Goal: Task Accomplishment & Management: Manage account settings

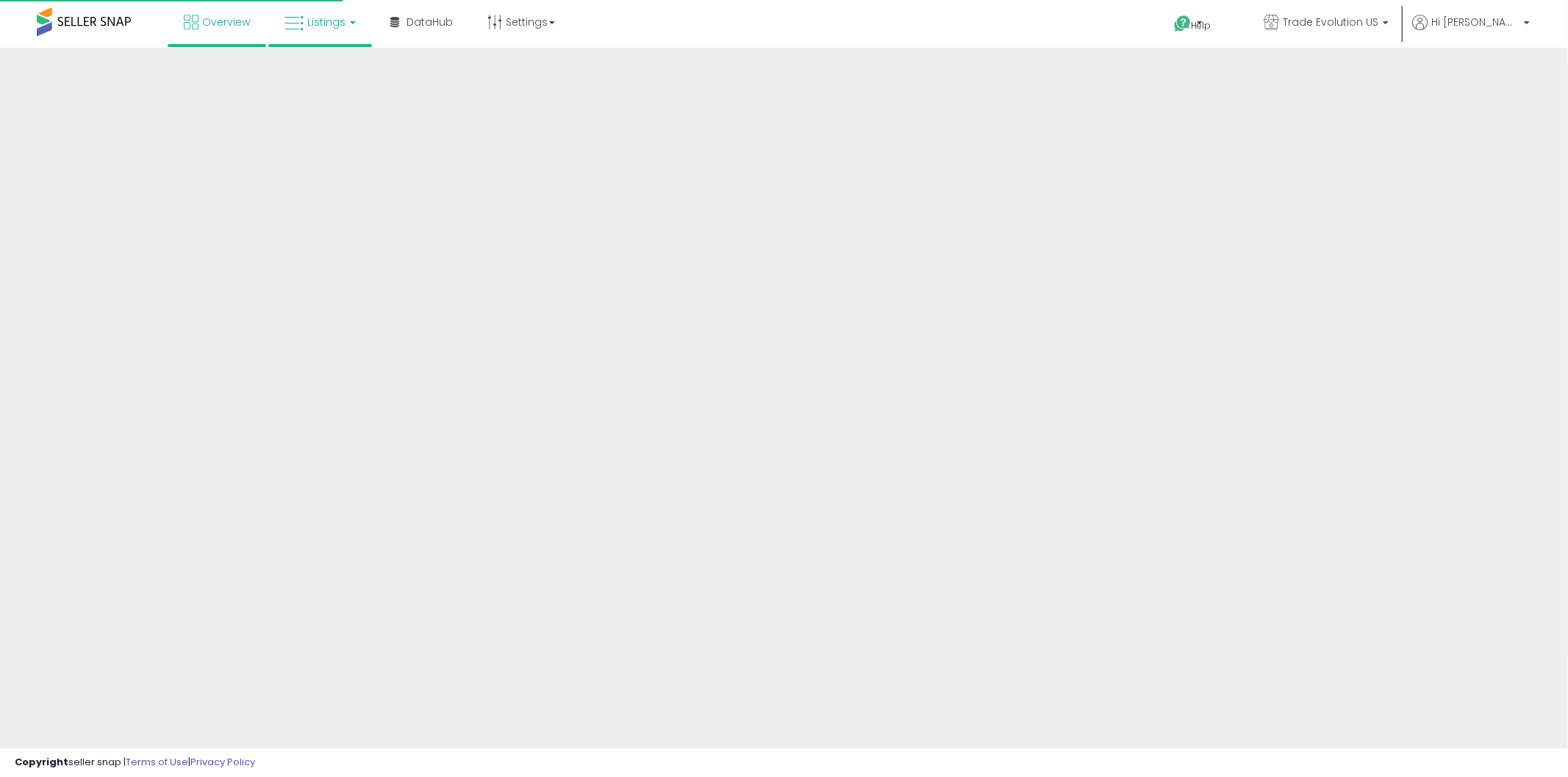
click at [354, 25] on link "Listings" at bounding box center [320, 22] width 93 height 44
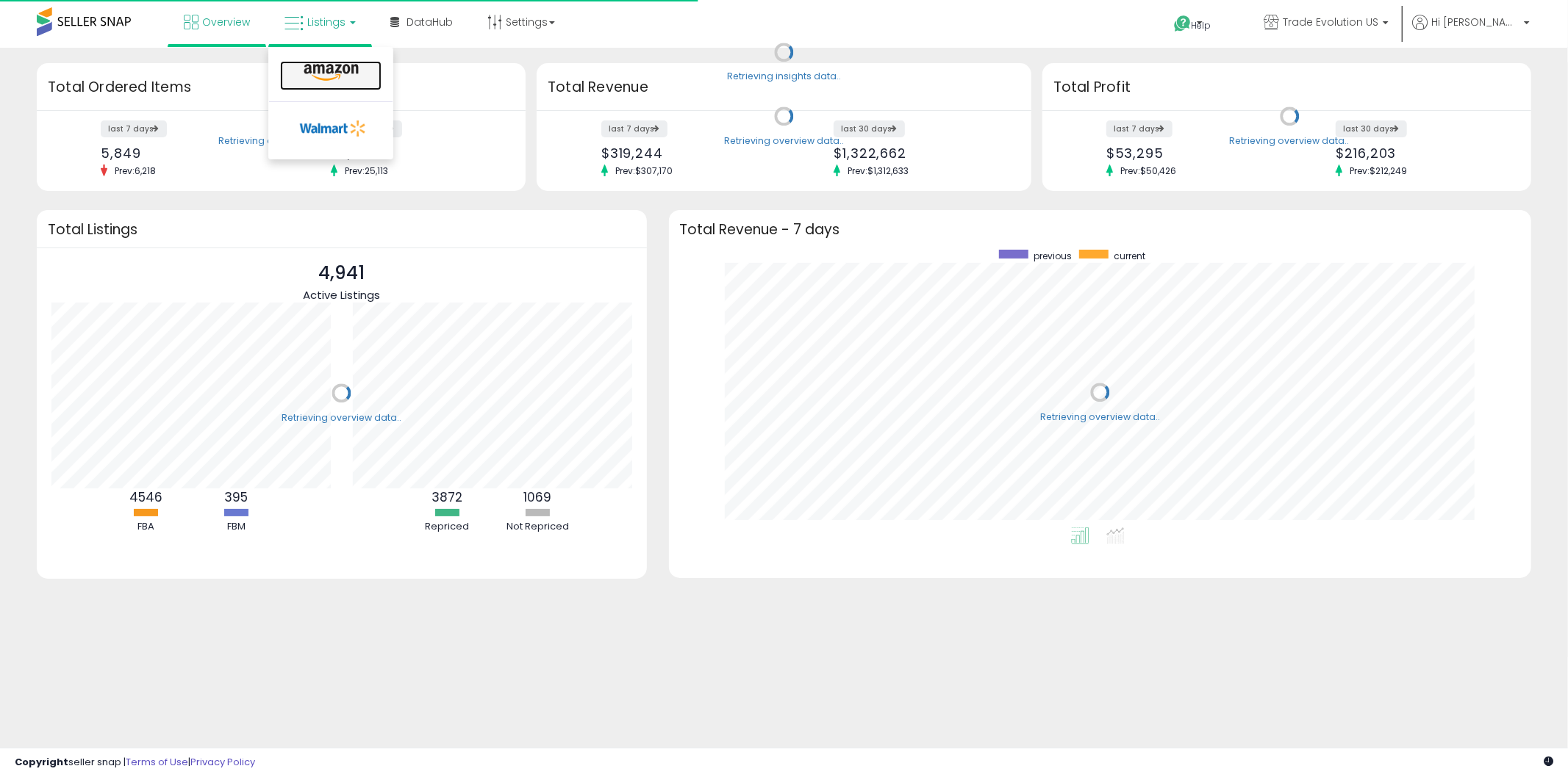
scroll to position [277, 833]
click at [350, 71] on icon at bounding box center [331, 72] width 64 height 19
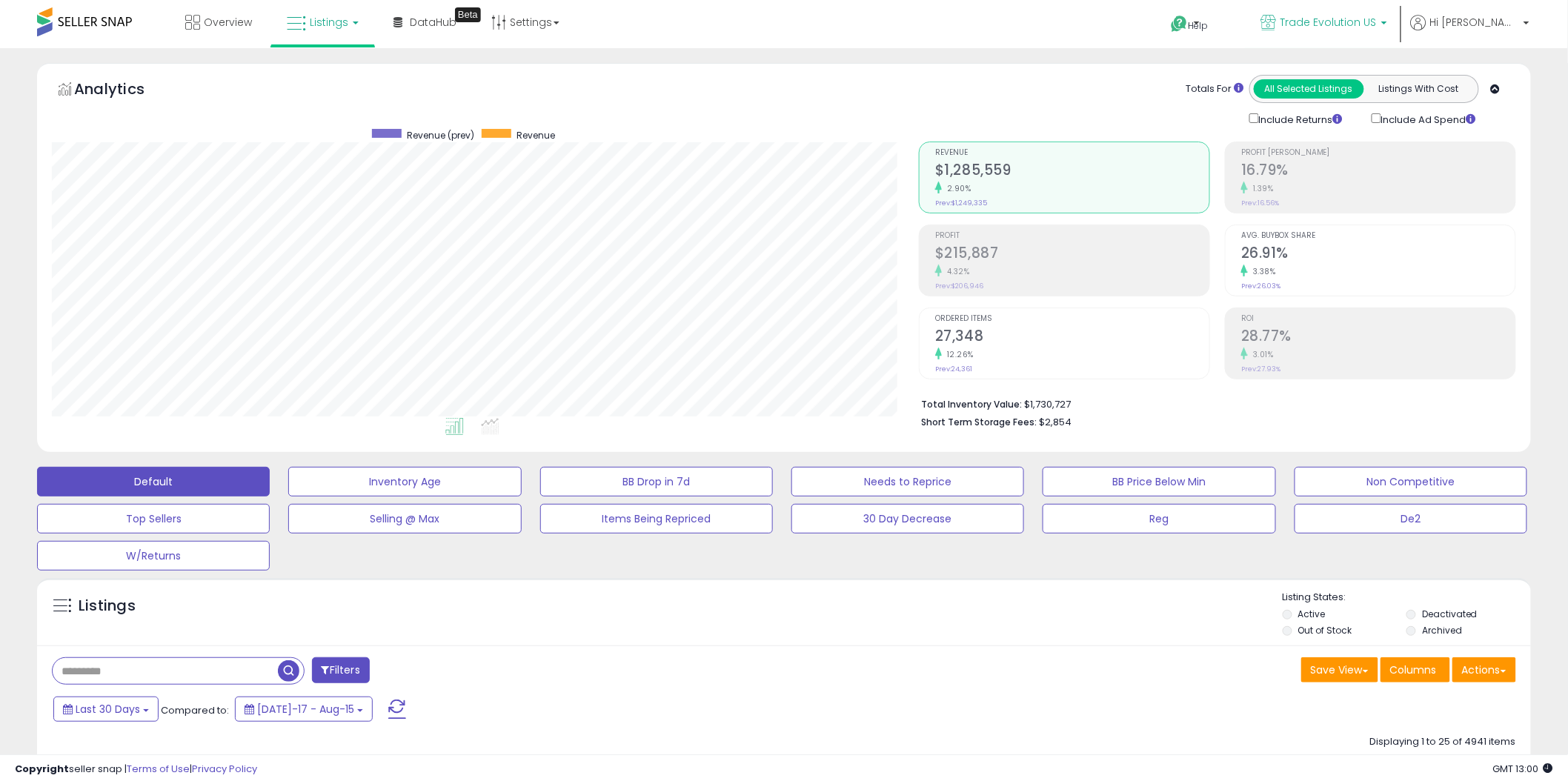
click at [1360, 16] on span "Trade Evolution US" at bounding box center [1328, 22] width 96 height 15
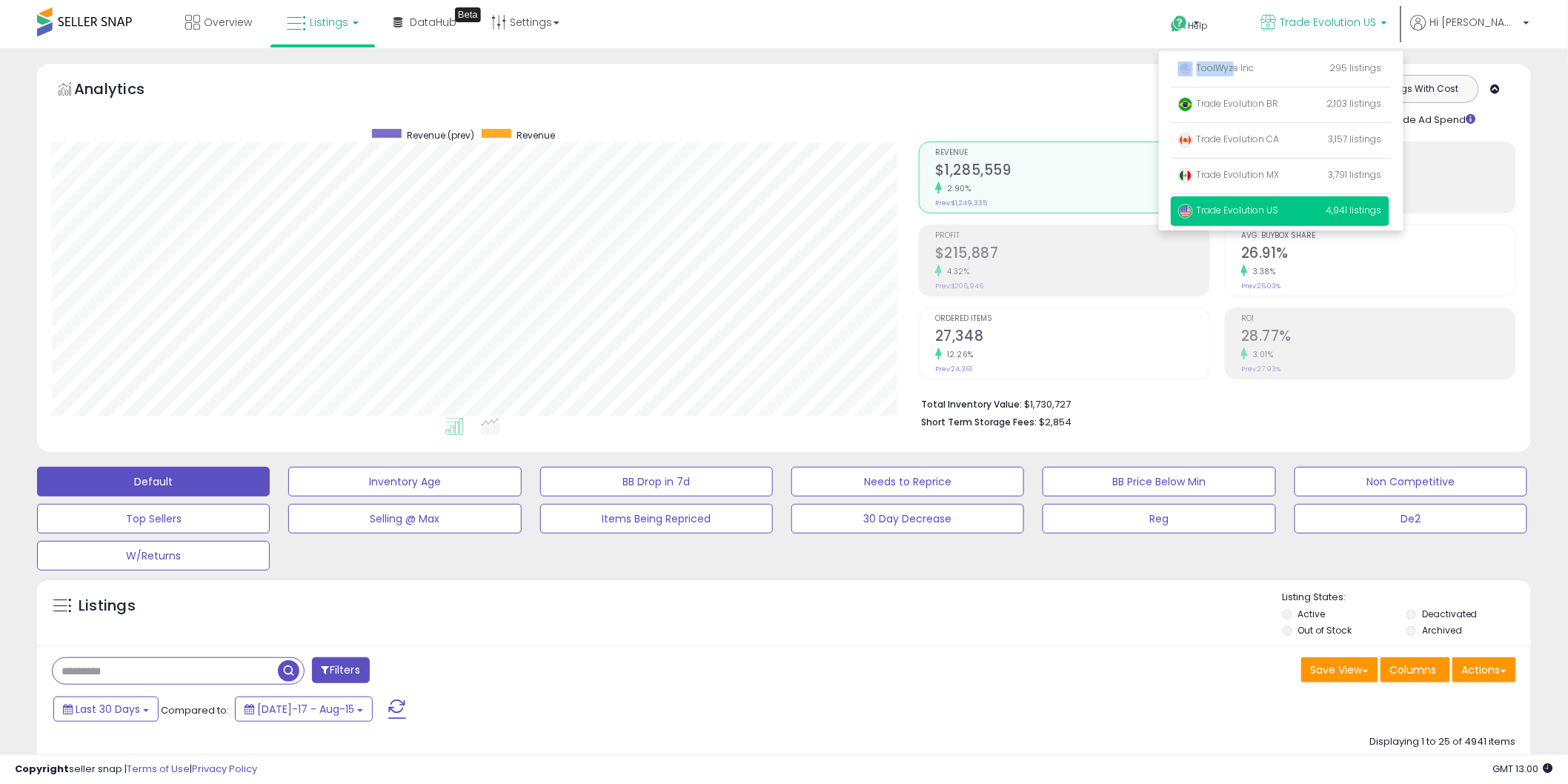
click at [1285, 53] on ul "ToolWyze Inc 295 listings Trade Evolution BR Trade Evolution CA" at bounding box center [1281, 141] width 245 height 180
click at [1255, 66] on span "ToolWyze Inc" at bounding box center [1216, 67] width 76 height 13
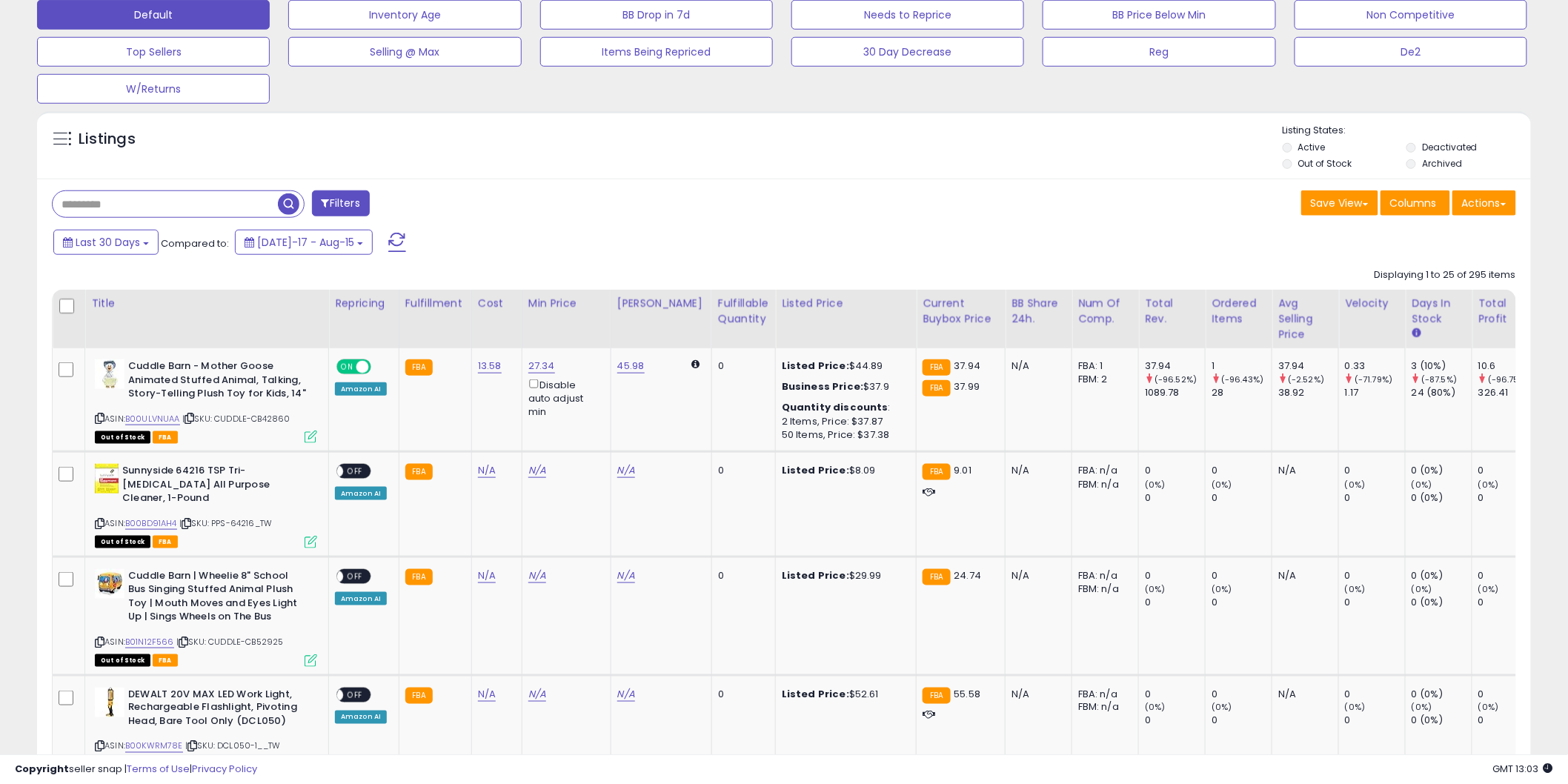
scroll to position [658, 0]
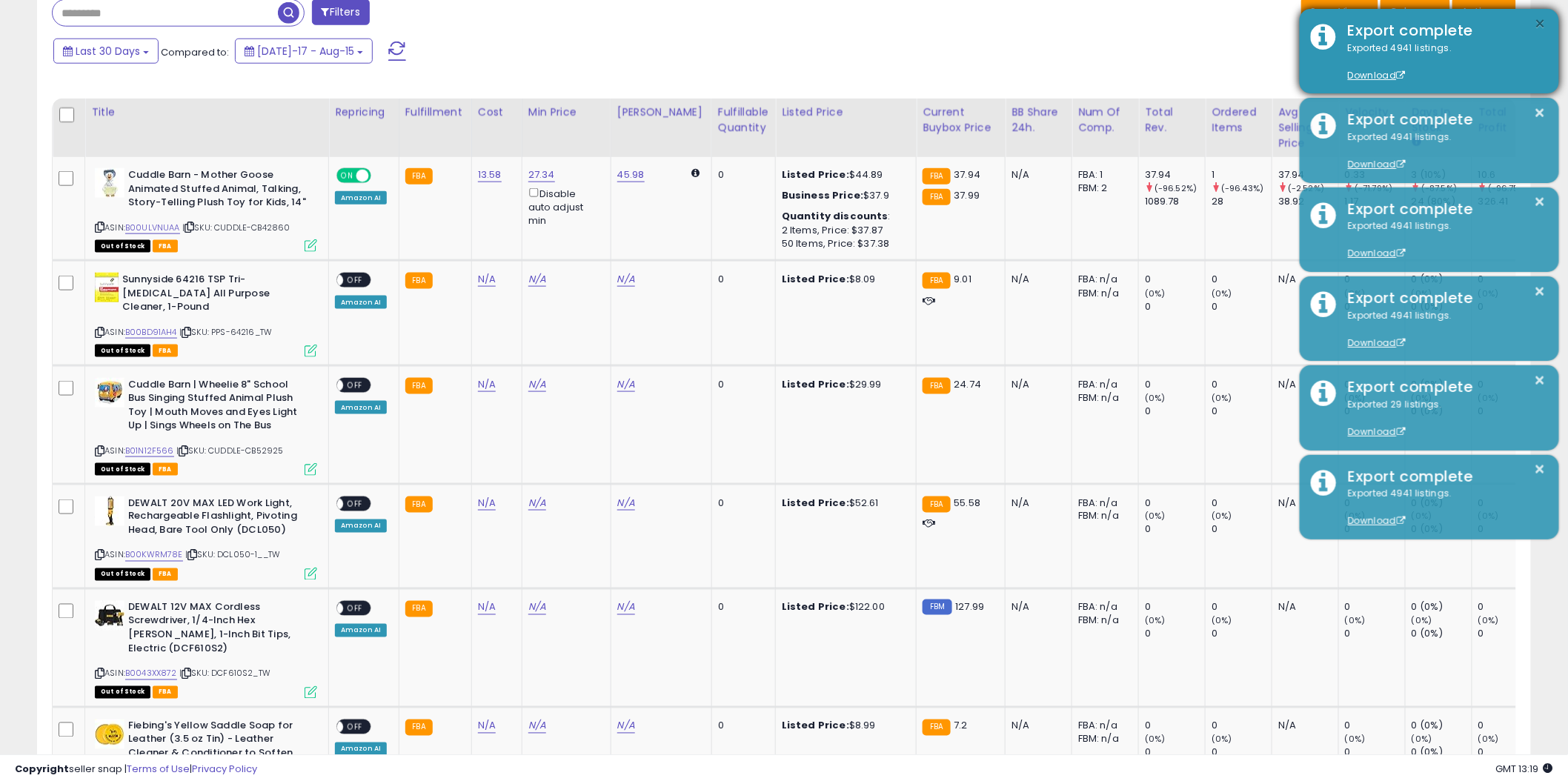
click at [1536, 32] on button "×" at bounding box center [1540, 24] width 12 height 19
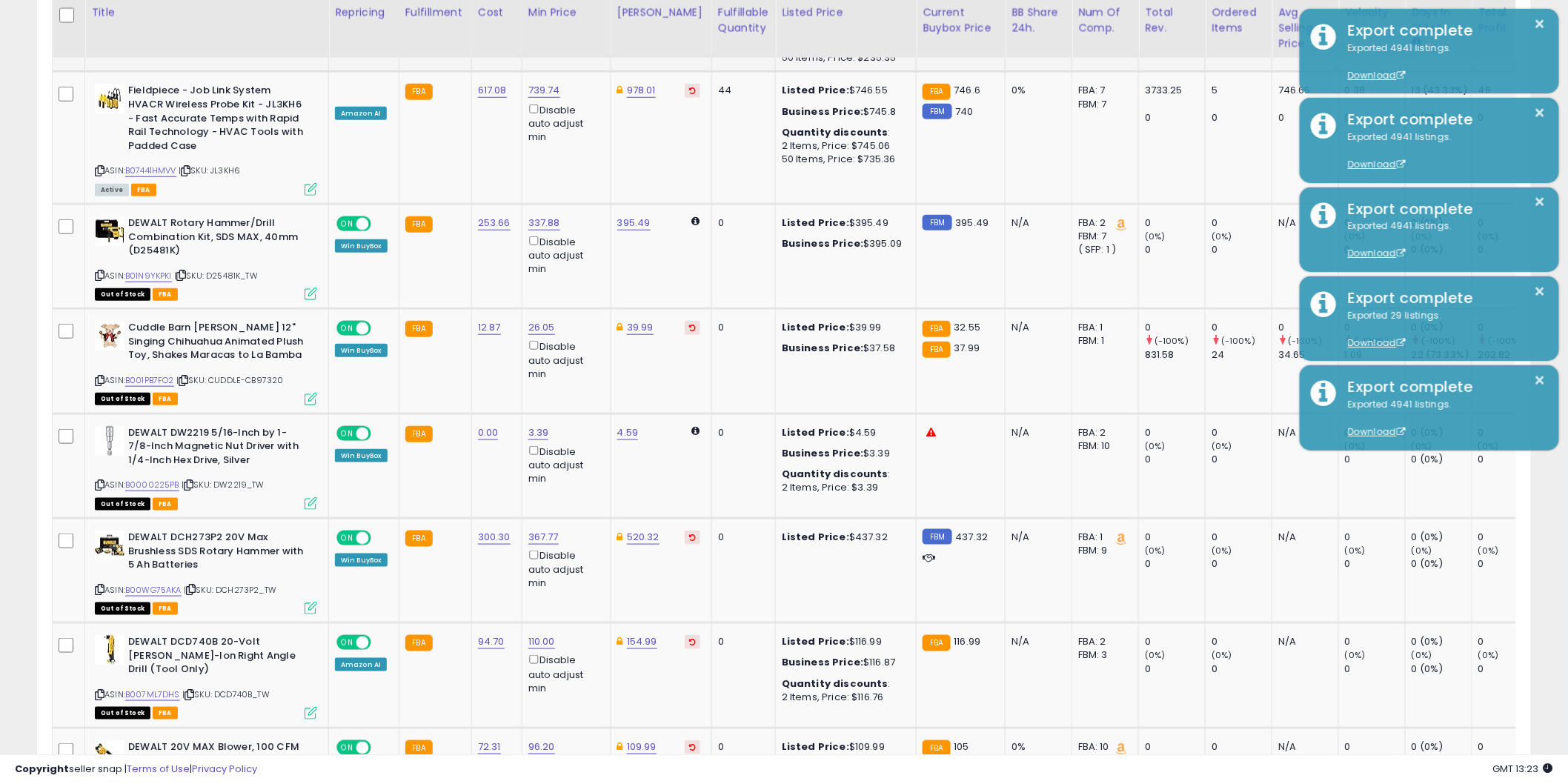
scroll to position [2911, 0]
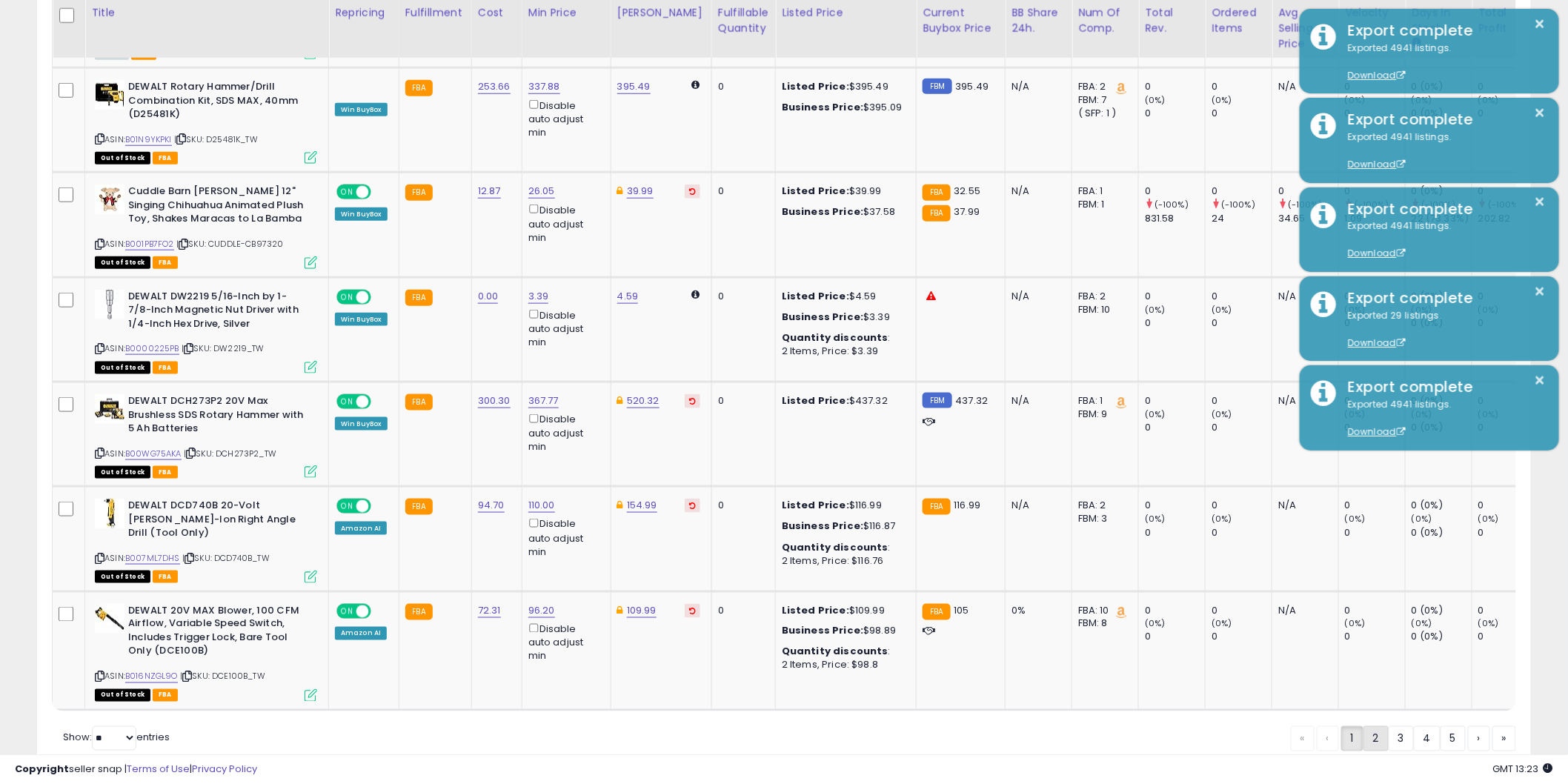
click at [1375, 726] on link "2" at bounding box center [1376, 738] width 25 height 25
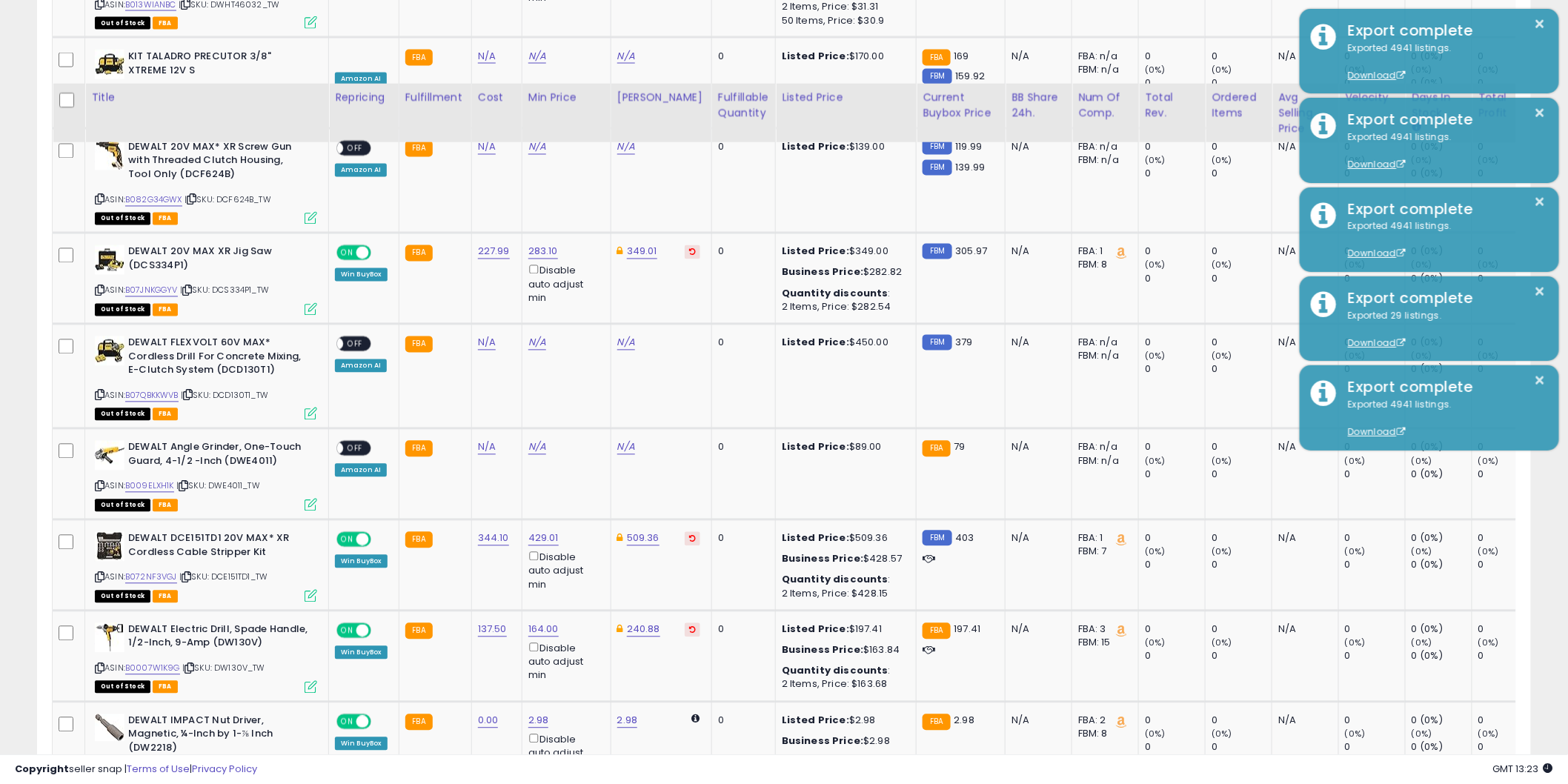
scroll to position [1209, 0]
